Goal: Download file/media

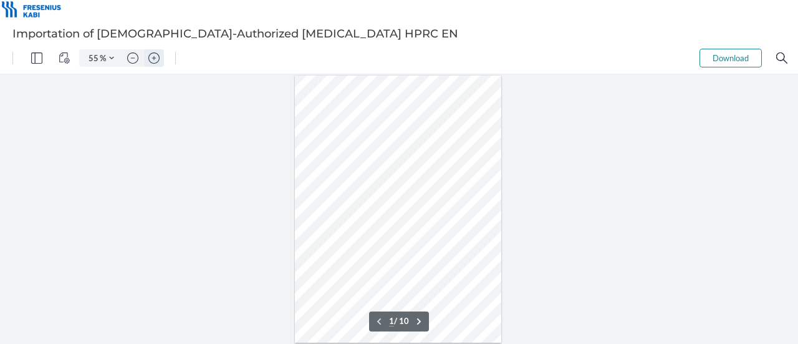
click at [152, 56] on img "Zoom in" at bounding box center [153, 57] width 11 height 11
type input "85"
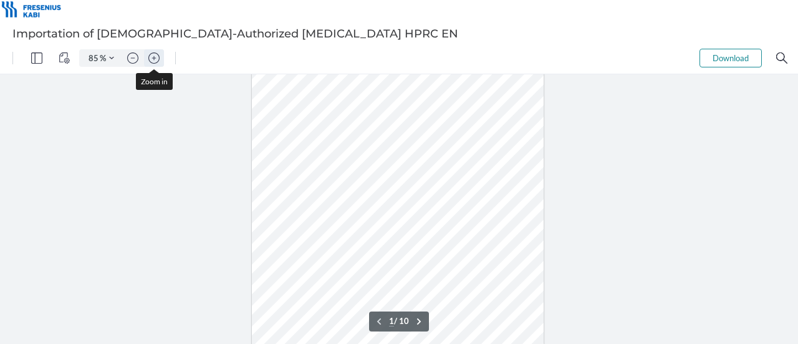
scroll to position [66, 0]
drag, startPoint x: 792, startPoint y: 84, endPoint x: 791, endPoint y: 103, distance: 18.7
click at [791, 103] on div "Sign here" at bounding box center [399, 208] width 798 height 269
click at [791, 123] on div "Sign here" at bounding box center [399, 208] width 798 height 269
click at [790, 132] on div "Sign here" at bounding box center [399, 208] width 798 height 269
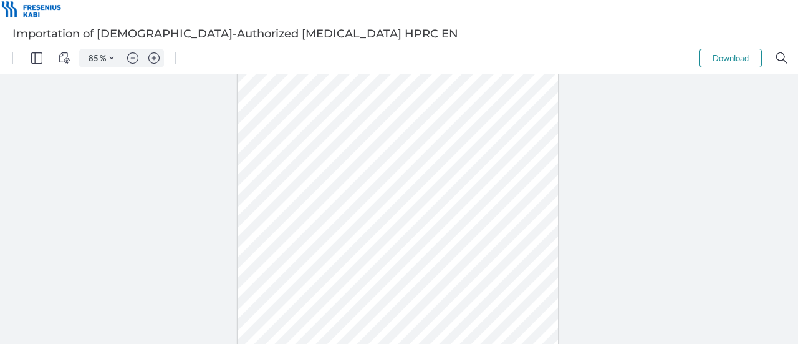
click at [349, 204] on div "Sign here" at bounding box center [398, 217] width 321 height 415
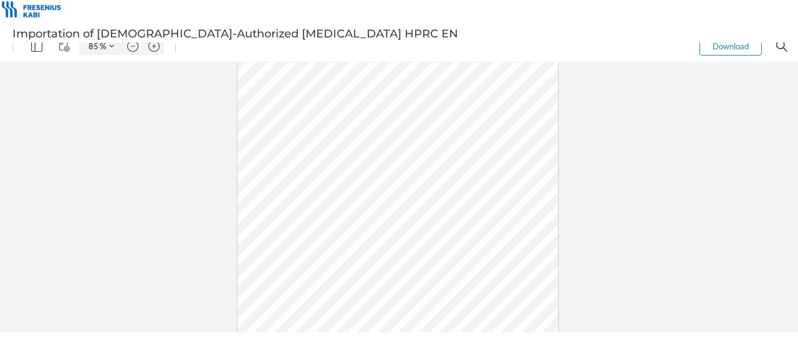
click at [377, 181] on div "Sign here" at bounding box center [398, 205] width 321 height 415
type input "6"
click at [713, 51] on button "Download" at bounding box center [731, 46] width 62 height 19
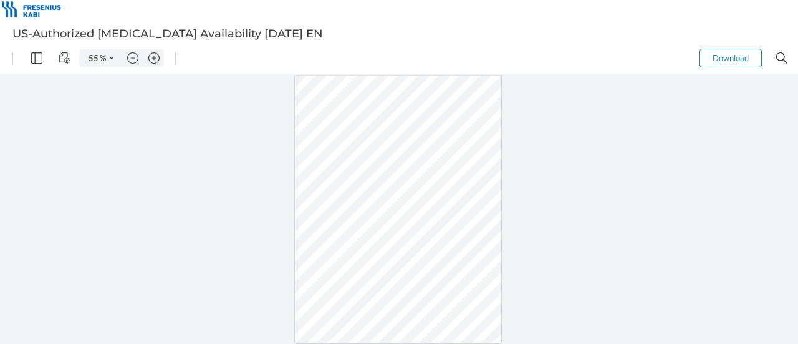
click at [600, 292] on div at bounding box center [399, 208] width 798 height 269
click at [150, 58] on img "Zoom in" at bounding box center [153, 57] width 11 height 11
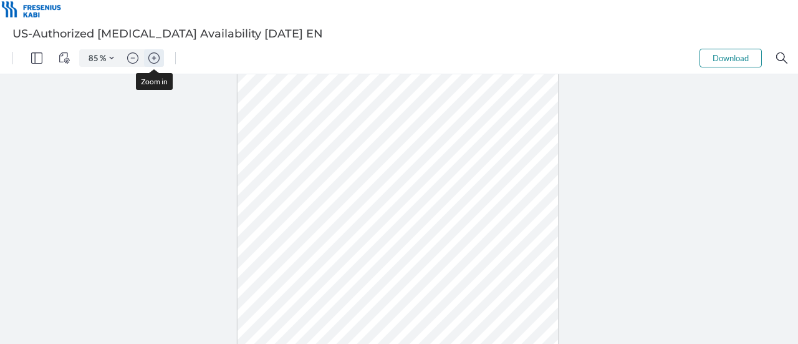
click at [150, 58] on img "Zoom in" at bounding box center [153, 57] width 11 height 11
type input "135"
drag, startPoint x: 798, startPoint y: 185, endPoint x: 792, endPoint y: 219, distance: 34.1
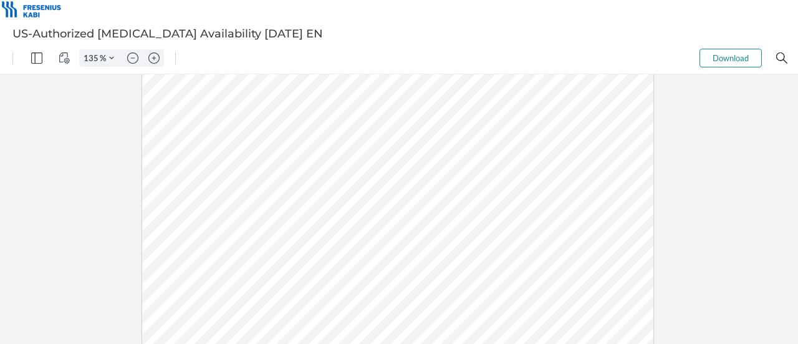
click at [792, 219] on div at bounding box center [399, 208] width 798 height 269
click at [709, 58] on button "Download" at bounding box center [731, 58] width 62 height 19
click at [798, 158] on div at bounding box center [399, 208] width 798 height 269
drag, startPoint x: 797, startPoint y: 158, endPoint x: 795, endPoint y: 167, distance: 9.5
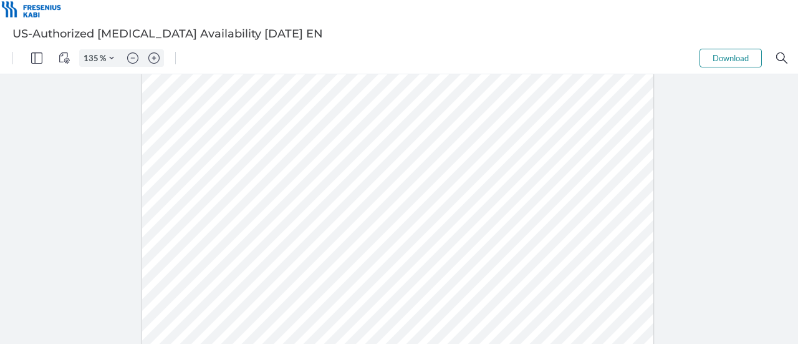
click at [795, 167] on div at bounding box center [399, 208] width 798 height 269
drag, startPoint x: 460, startPoint y: 254, endPoint x: 478, endPoint y: 284, distance: 34.4
click at [478, 284] on div at bounding box center [398, 161] width 512 height 662
drag, startPoint x: 328, startPoint y: 271, endPoint x: 297, endPoint y: 265, distance: 31.8
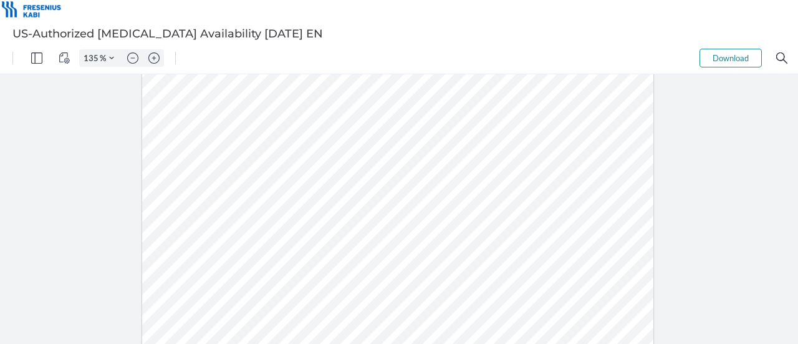
click at [297, 265] on div at bounding box center [398, 161] width 512 height 662
